Goal: Find specific page/section: Find specific page/section

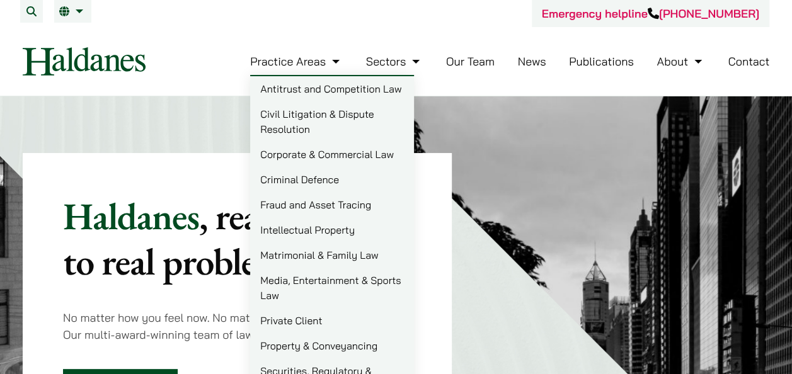
click at [295, 323] on link "Private Client" at bounding box center [332, 320] width 164 height 25
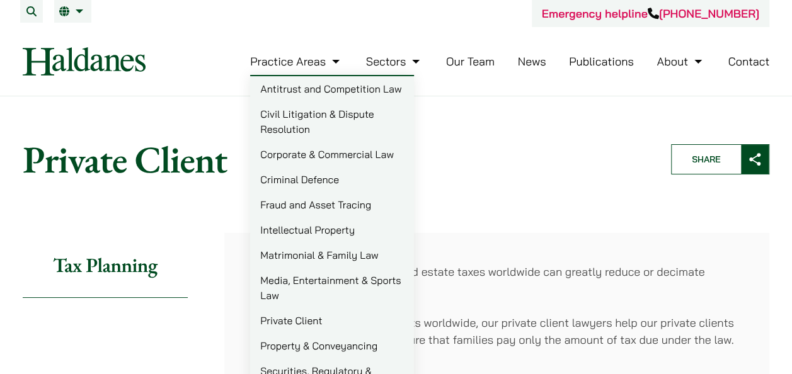
click at [301, 155] on link "Corporate & Commercial Law" at bounding box center [332, 154] width 164 height 25
